Goal: Find specific page/section

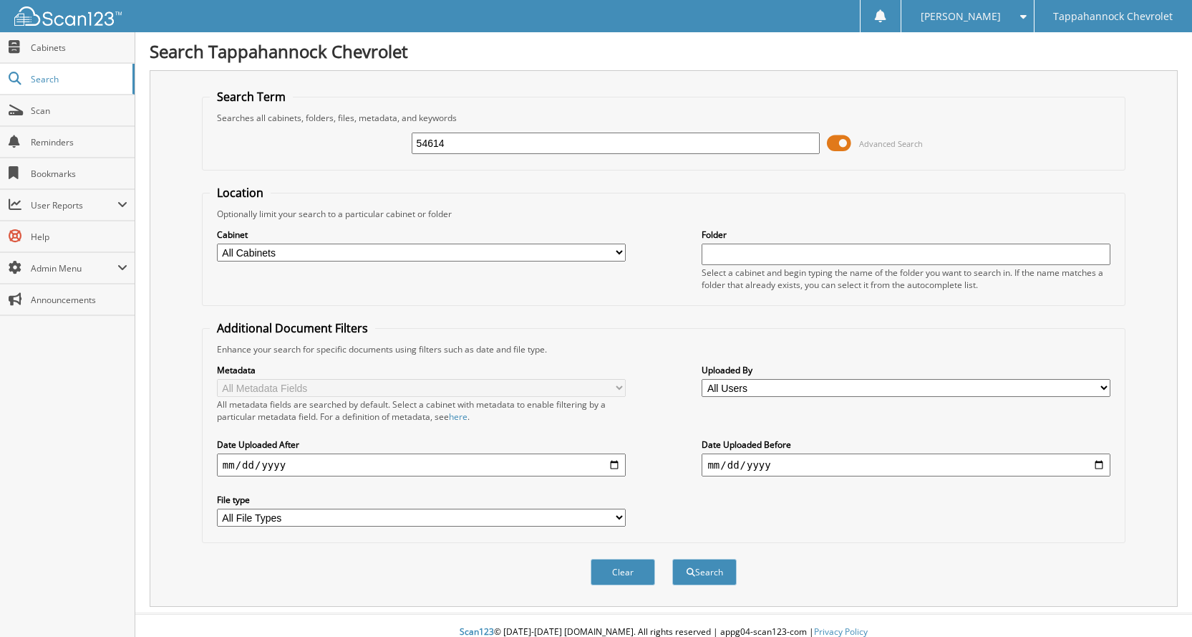
type input "54614"
click at [673, 559] on button "Search" at bounding box center [705, 572] width 64 height 26
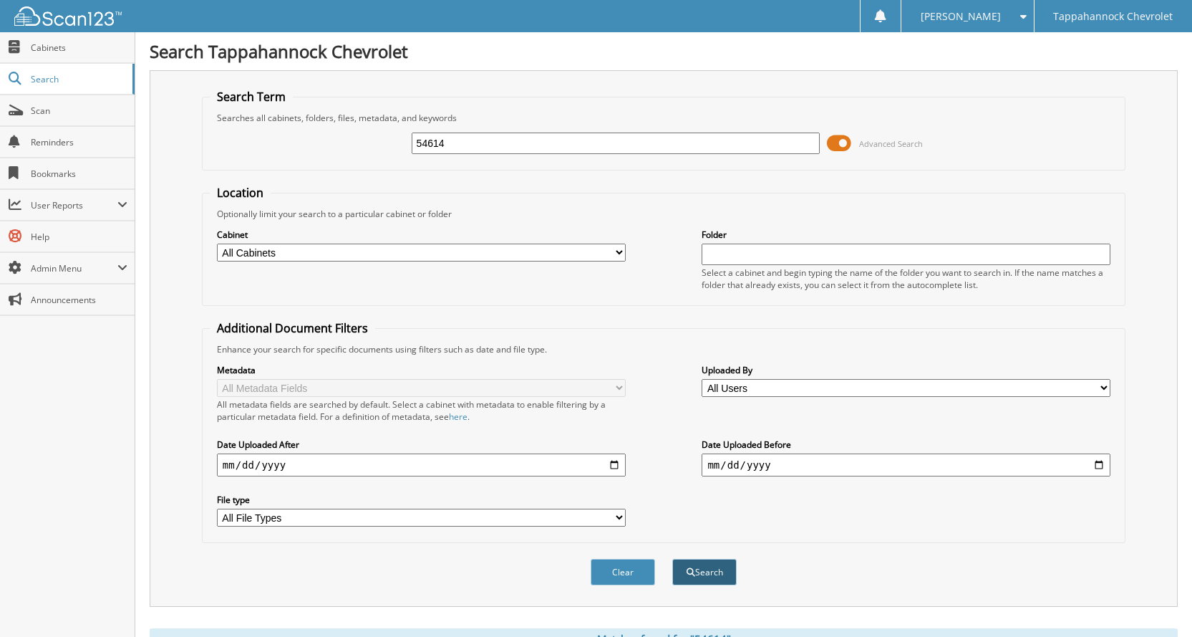
click at [695, 559] on button "Search" at bounding box center [705, 572] width 64 height 26
click at [12, 80] on span at bounding box center [16, 78] width 14 height 13
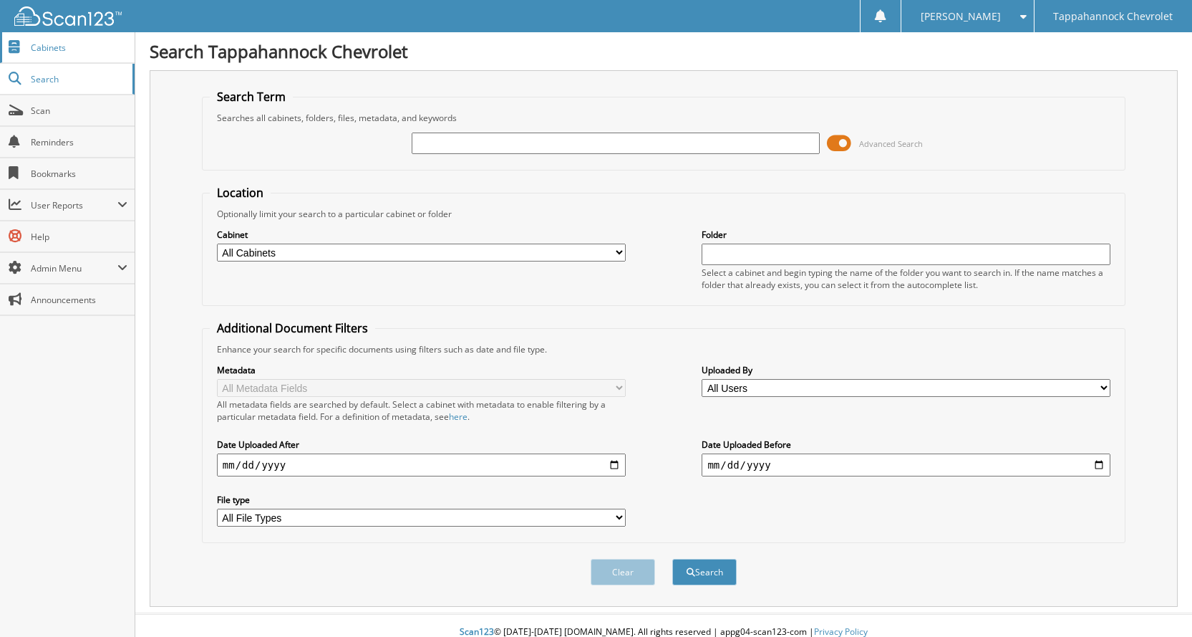
click at [85, 54] on link "Cabinets" at bounding box center [67, 47] width 135 height 31
